Goal: Task Accomplishment & Management: Use online tool/utility

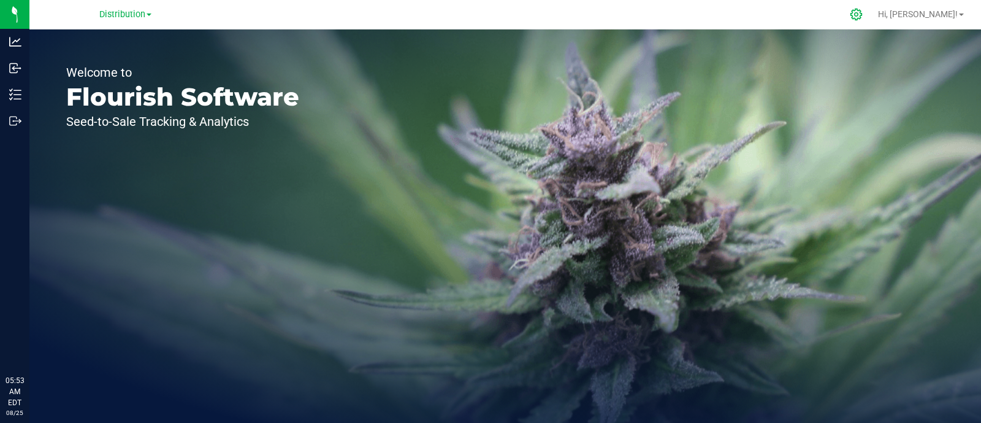
click at [863, 12] on icon at bounding box center [856, 14] width 13 height 13
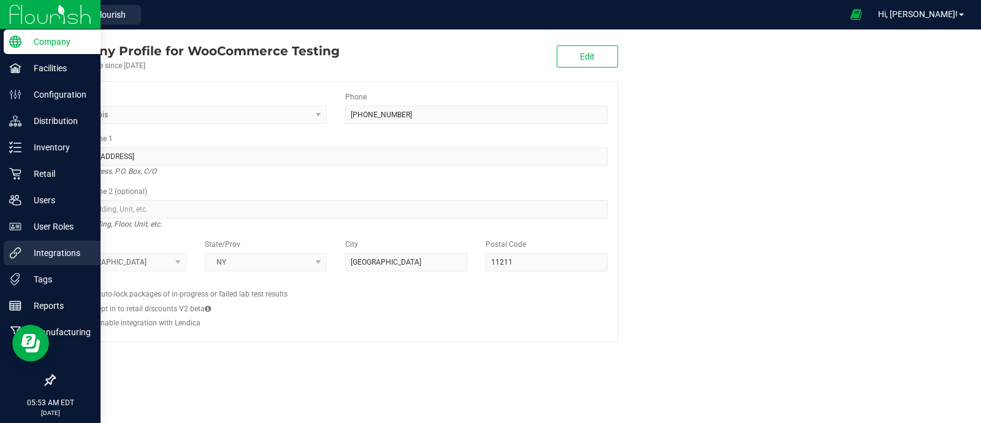
click at [42, 251] on p "Integrations" at bounding box center [58, 252] width 74 height 15
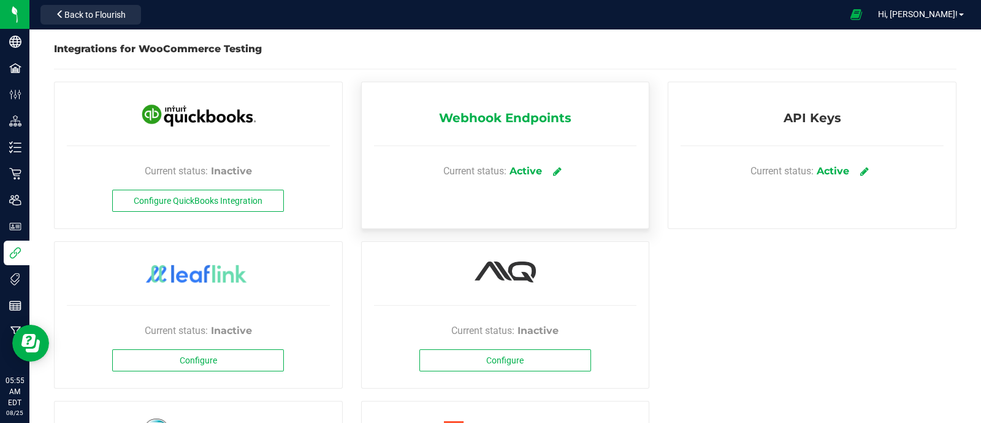
click at [494, 118] on span "Webhook Endpoints" at bounding box center [505, 121] width 132 height 25
click at [556, 169] on link at bounding box center [558, 170] width 20 height 21
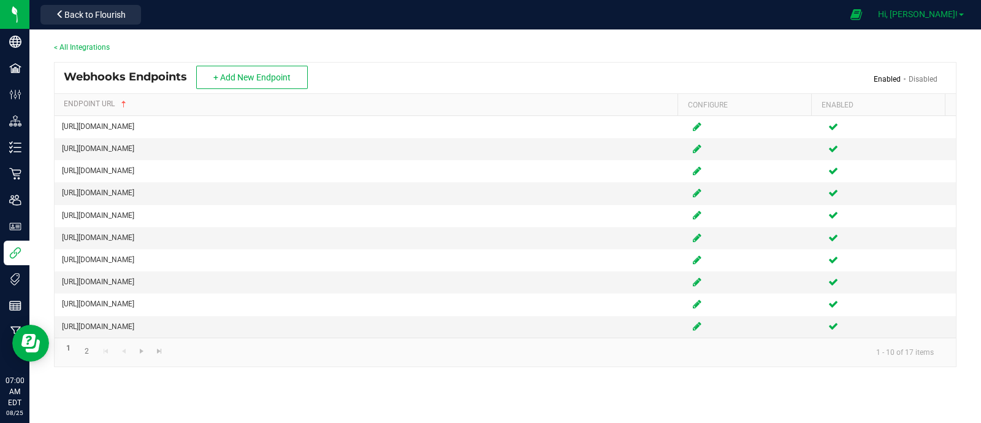
click at [939, 17] on span "Hi, [PERSON_NAME]!" at bounding box center [918, 14] width 80 height 10
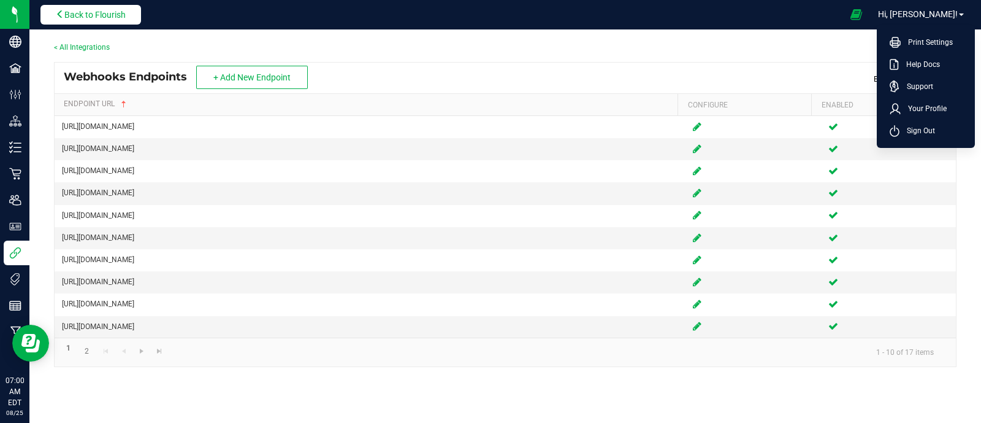
click at [132, 9] on button "Back to Flourish" at bounding box center [90, 15] width 101 height 20
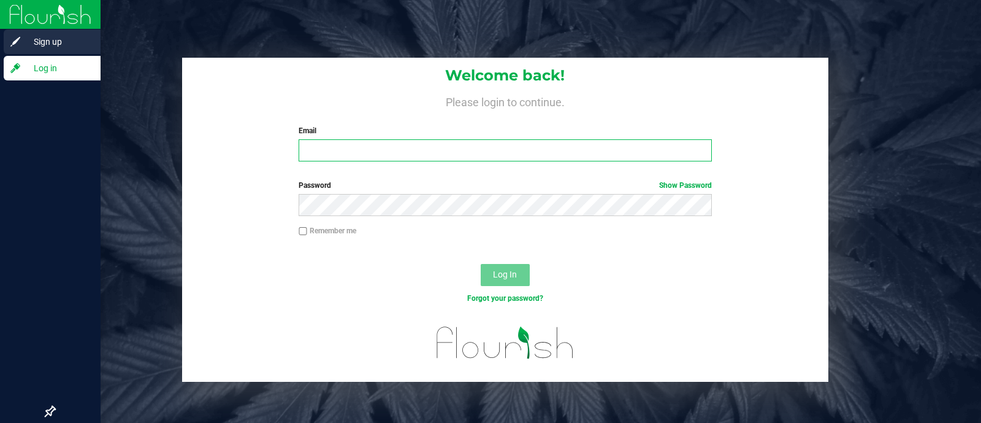
type input "naveennagarajan.s+wct@v2wss.com"
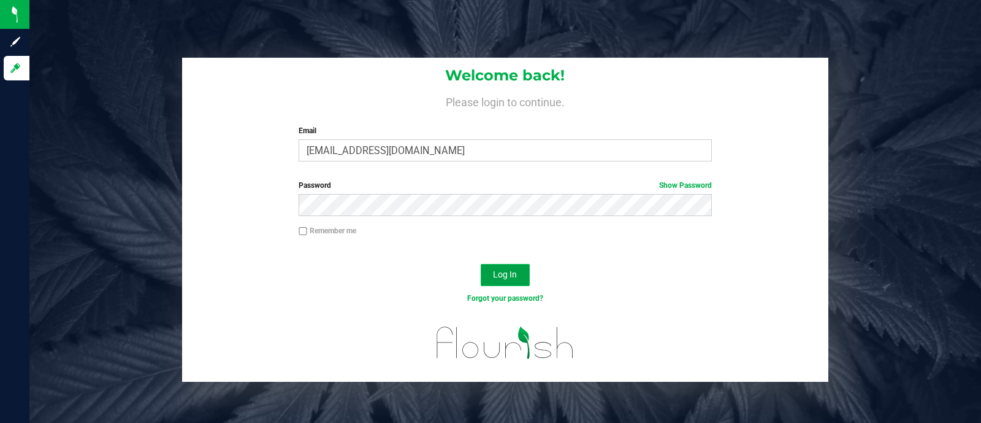
click at [497, 271] on span "Log In" at bounding box center [505, 274] width 24 height 10
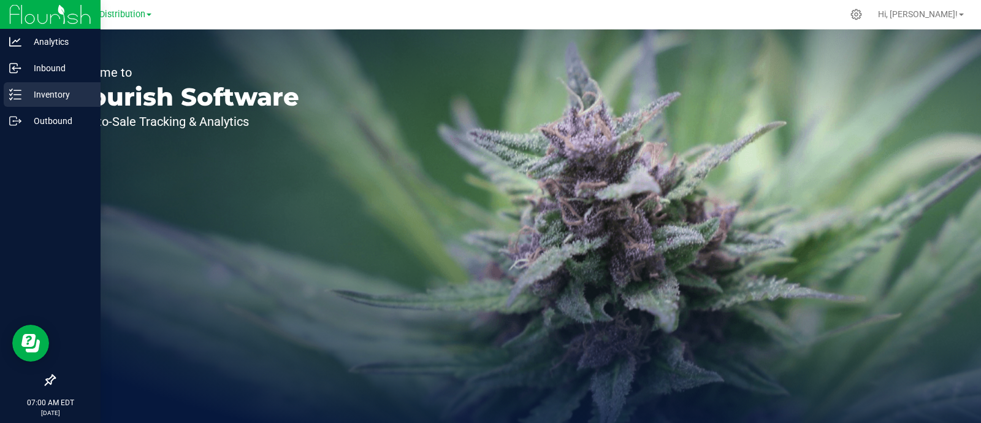
click at [36, 86] on div "Inventory" at bounding box center [52, 94] width 97 height 25
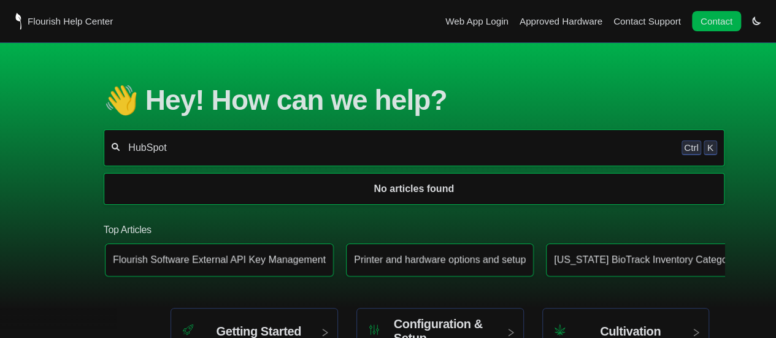
type input "HubSpot"
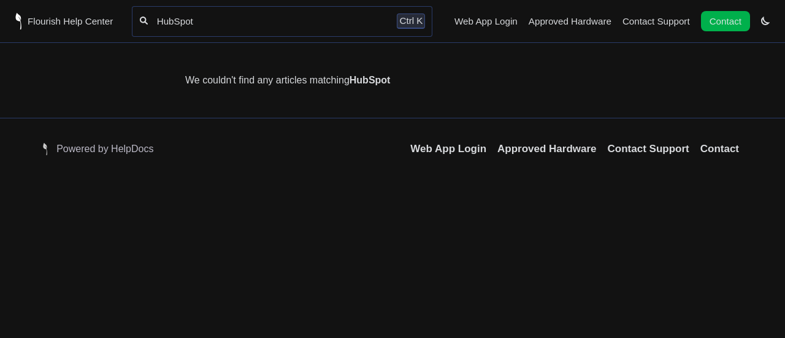
click at [52, 24] on span "Flourish Help Center" at bounding box center [70, 21] width 85 height 10
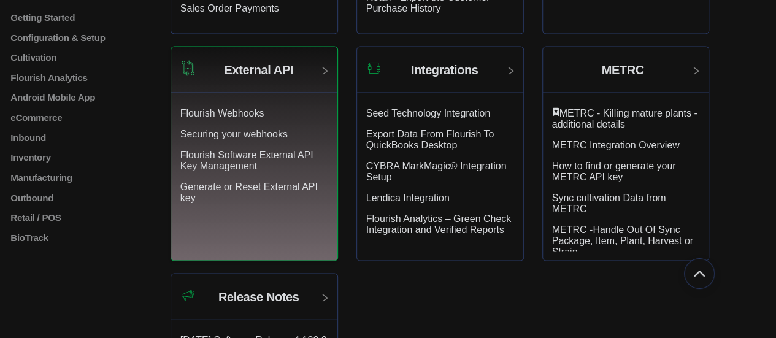
scroll to position [1088, 0]
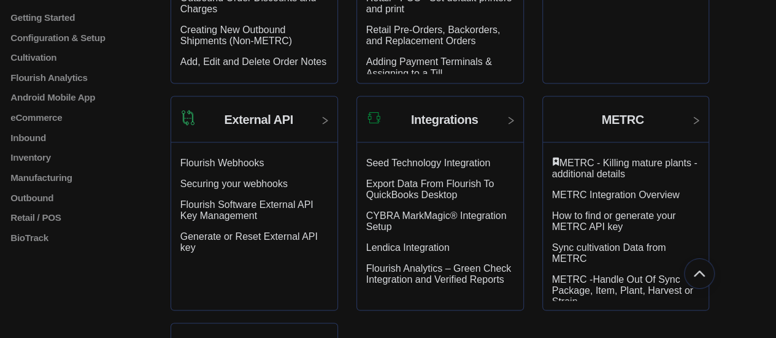
scroll to position [356, 0]
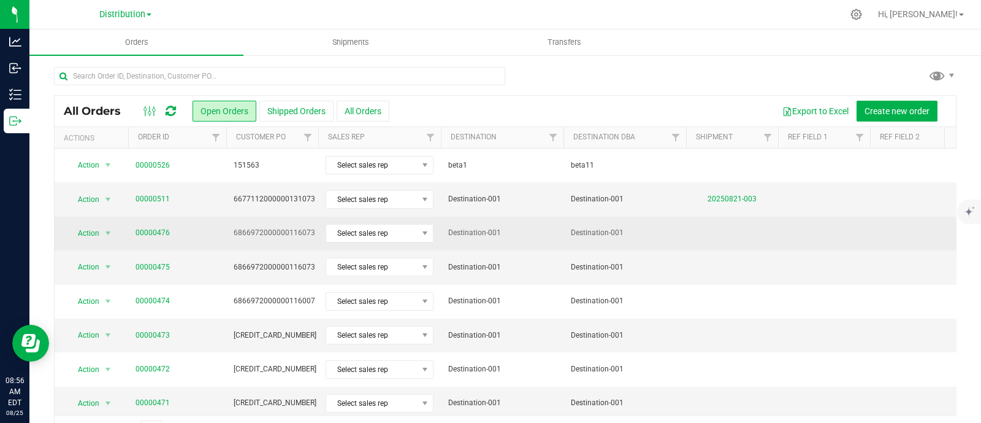
click at [448, 222] on td "Destination-001" at bounding box center [502, 233] width 123 height 34
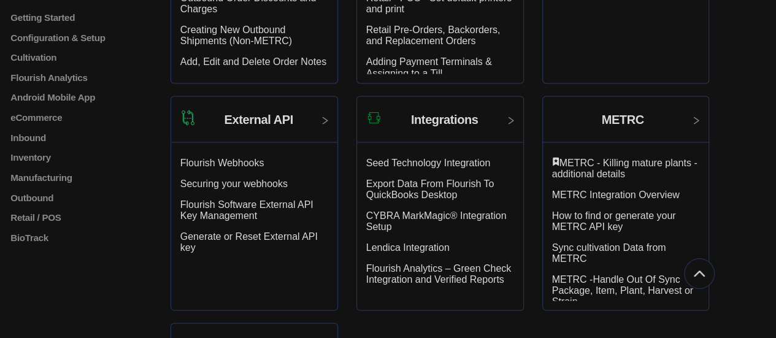
scroll to position [356, 0]
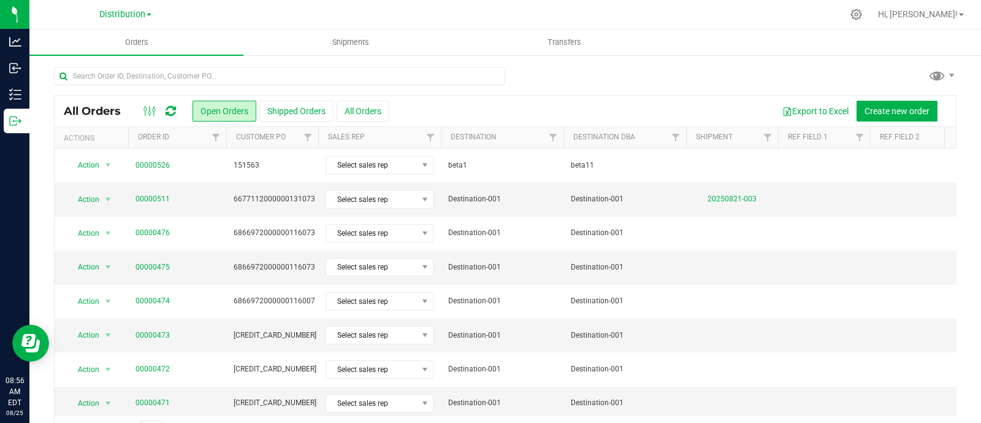
click at [173, 110] on icon at bounding box center [171, 111] width 10 height 12
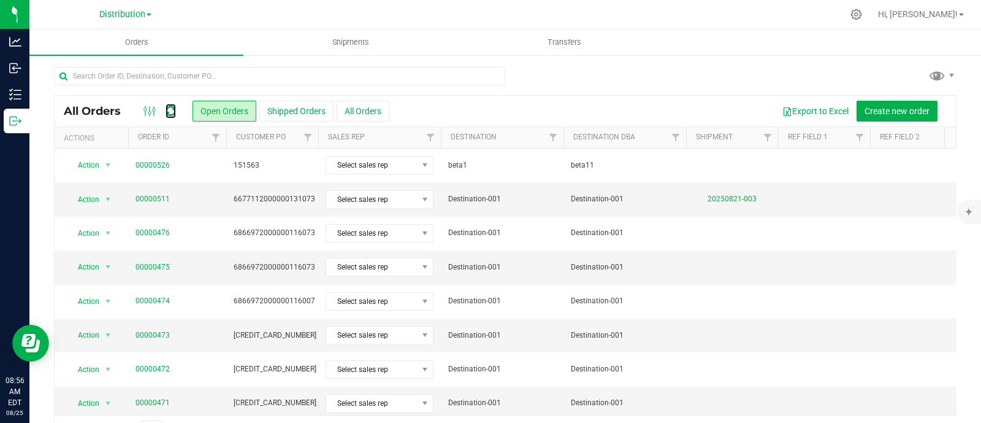
click at [173, 110] on icon at bounding box center [171, 111] width 10 height 12
click at [174, 112] on icon at bounding box center [171, 111] width 10 height 12
click at [166, 112] on icon at bounding box center [171, 111] width 10 height 12
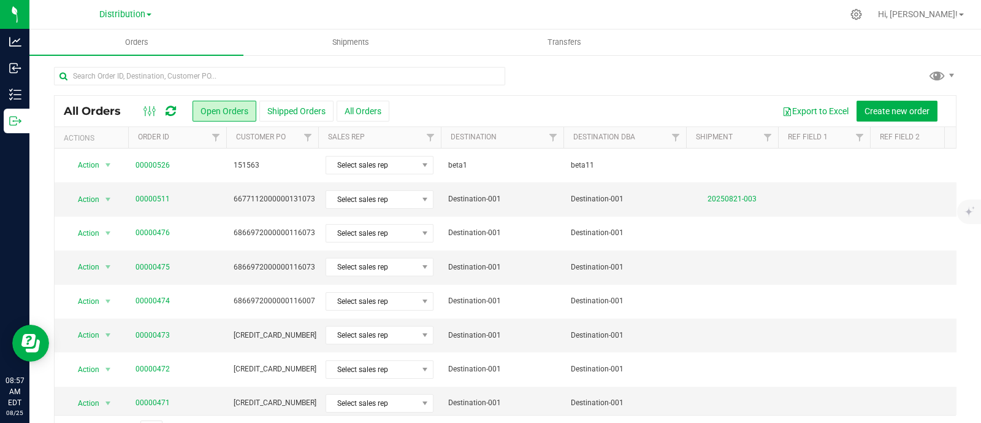
click at [175, 116] on icon at bounding box center [171, 111] width 10 height 12
